Goal: Transaction & Acquisition: Book appointment/travel/reservation

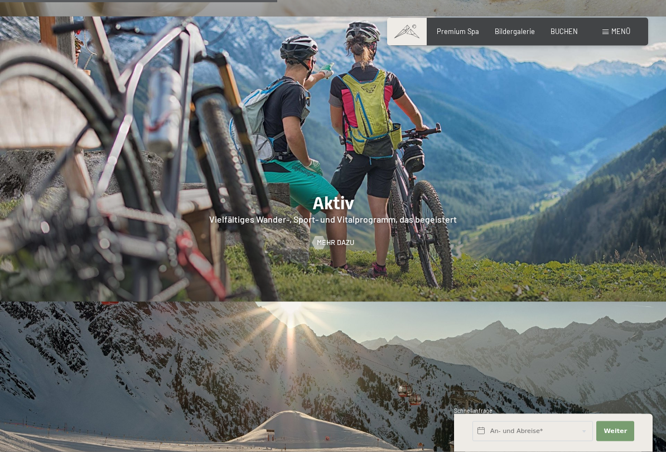
scroll to position [1826, 0]
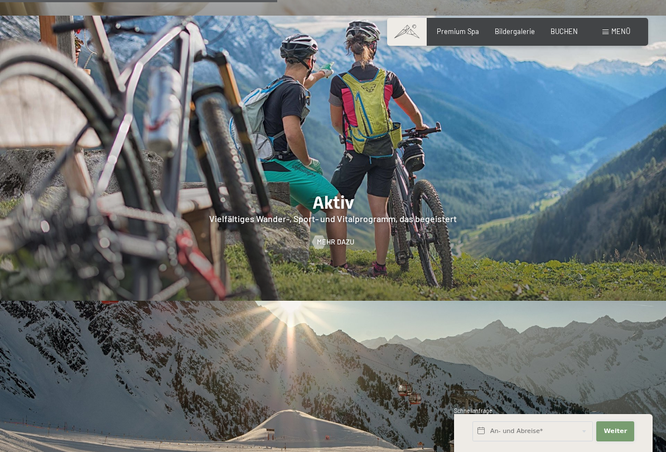
click at [622, 441] on button "Weiter Adressfelder ausblenden" at bounding box center [616, 431] width 38 height 20
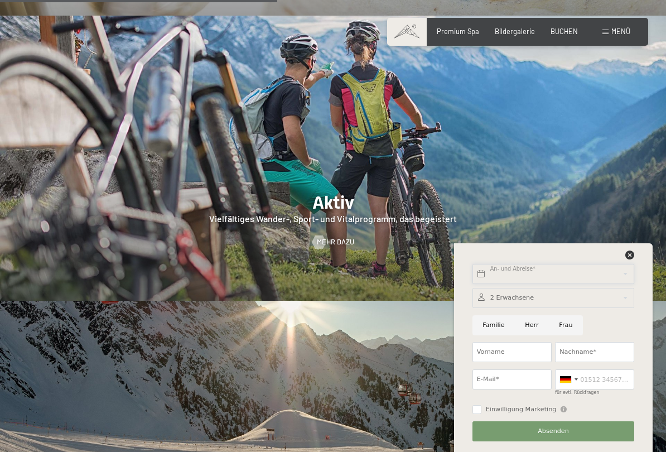
click at [628, 264] on input "text" at bounding box center [554, 274] width 162 height 20
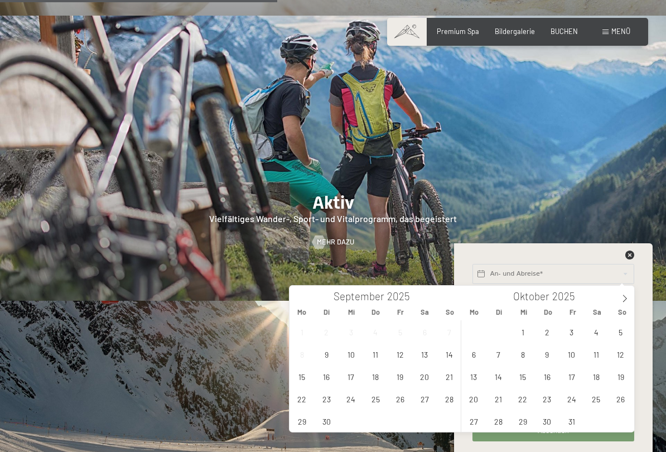
click at [626, 300] on icon at bounding box center [625, 299] width 8 height 8
click at [631, 301] on span at bounding box center [625, 295] width 19 height 19
click at [624, 302] on icon at bounding box center [625, 299] width 8 height 8
type input "2026"
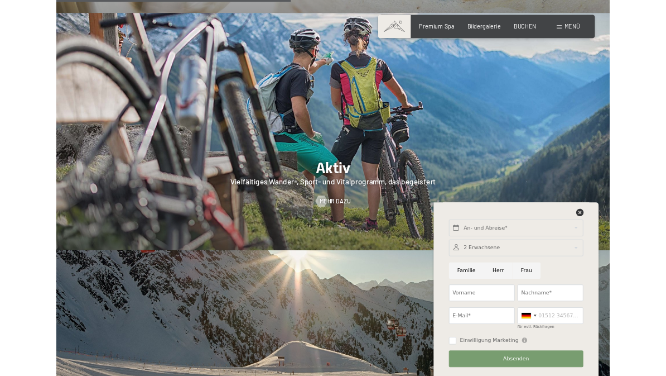
scroll to position [1857, 0]
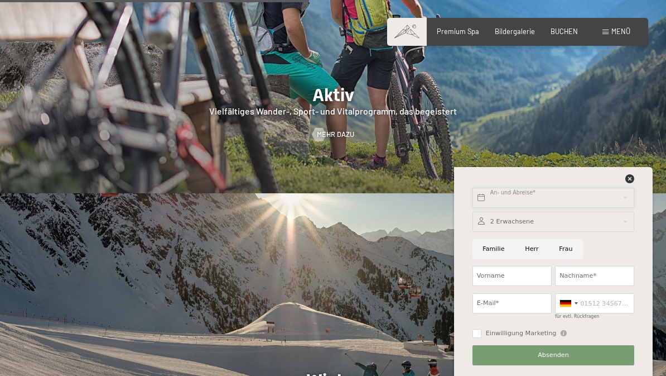
click at [598, 205] on body "Buchen Anfragen Premium Spa Bildergalerie BUCHEN Menü DE IT EN Gutschein Bilder…" at bounding box center [333, 369] width 666 height 4452
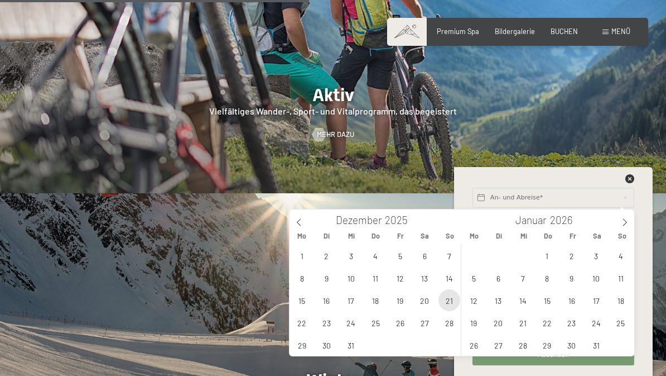
click at [447, 310] on span "21" at bounding box center [450, 300] width 22 height 22
click at [453, 326] on span "28" at bounding box center [450, 322] width 22 height 22
type input "So. [DATE] - So. [DATE]"
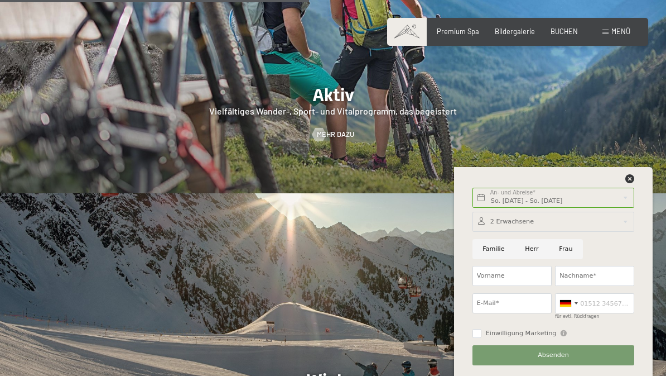
click at [467, 35] on div "Premium Spa Bildergalerie BUCHEN" at bounding box center [499, 32] width 189 height 10
click at [467, 33] on span "Premium Spa" at bounding box center [458, 31] width 42 height 9
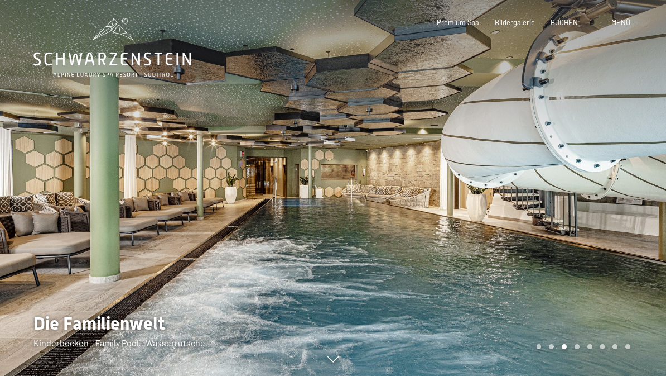
click at [642, 243] on div at bounding box center [499, 188] width 333 height 376
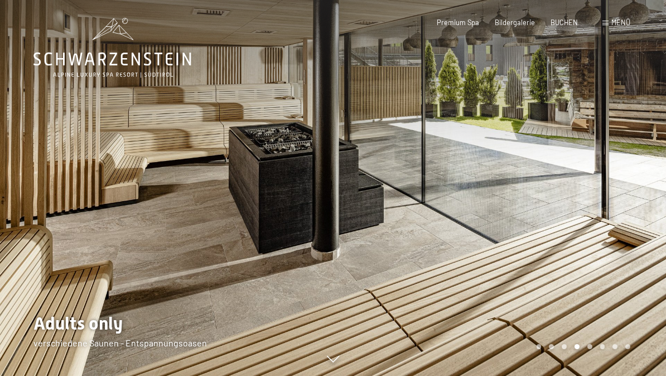
click at [646, 266] on div at bounding box center [499, 188] width 333 height 376
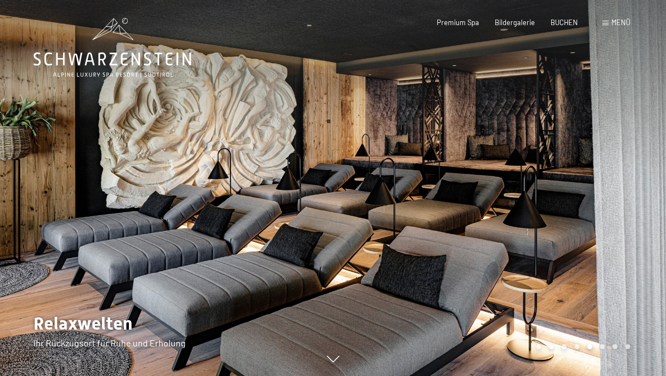
click at [624, 247] on div at bounding box center [499, 188] width 333 height 376
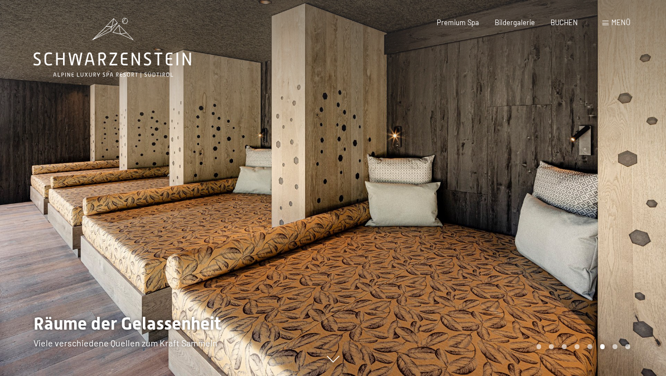
click at [635, 258] on div at bounding box center [499, 188] width 333 height 376
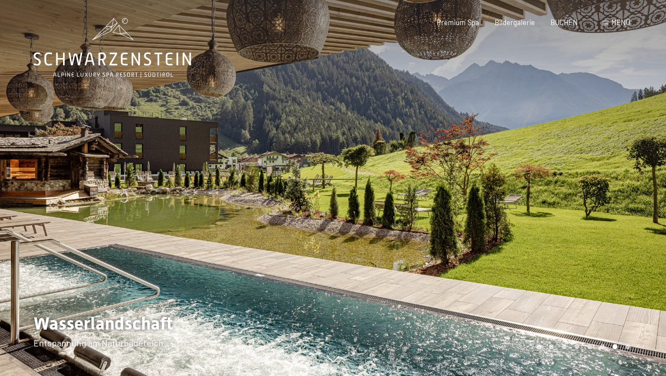
click at [633, 258] on div at bounding box center [499, 188] width 333 height 376
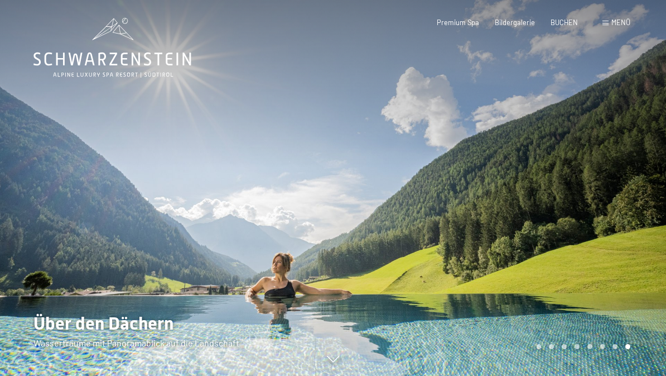
click at [640, 255] on div at bounding box center [499, 188] width 333 height 376
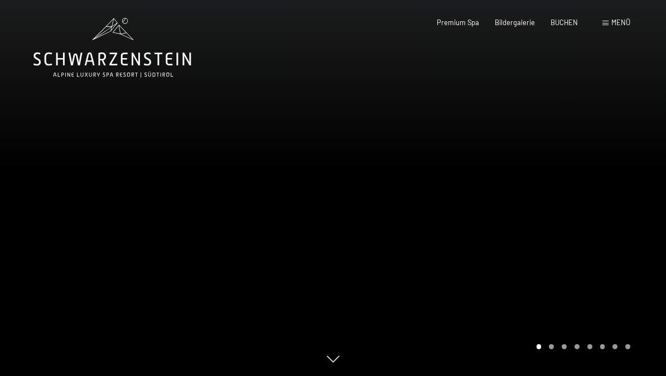
click at [629, 252] on div at bounding box center [499, 188] width 333 height 376
